Goal: Task Accomplishment & Management: Use online tool/utility

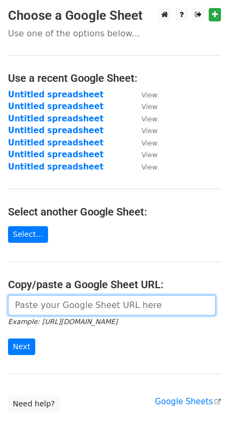
click at [54, 307] on input "url" at bounding box center [112, 305] width 208 height 20
paste input "[URL][DOMAIN_NAME]"
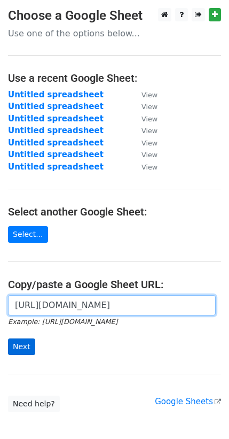
type input "[URL][DOMAIN_NAME]"
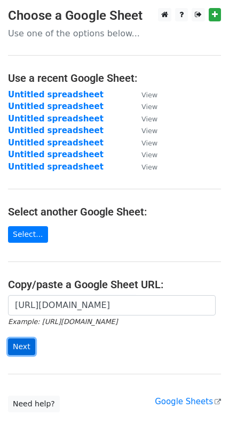
scroll to position [0, 0]
click at [22, 343] on input "Next" at bounding box center [21, 346] width 27 height 17
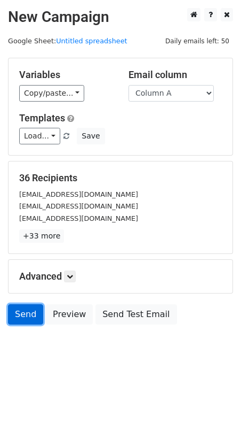
click at [25, 315] on link "Send" at bounding box center [25, 314] width 35 height 20
